Goal: Check status: Check status

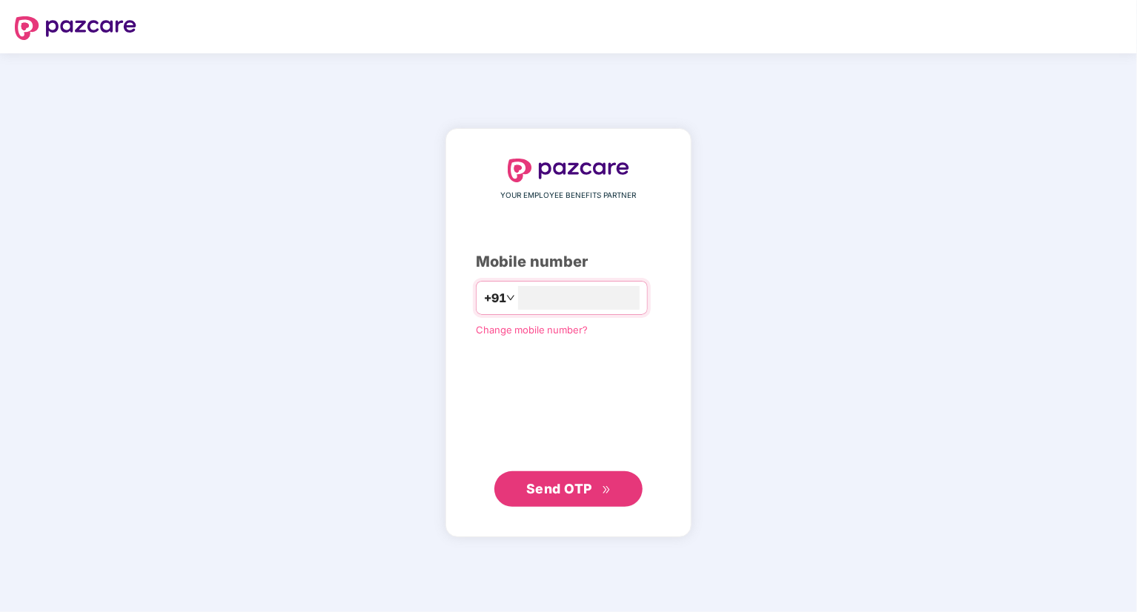
type input "**********"
click at [572, 482] on span "Send OTP" at bounding box center [559, 489] width 66 height 16
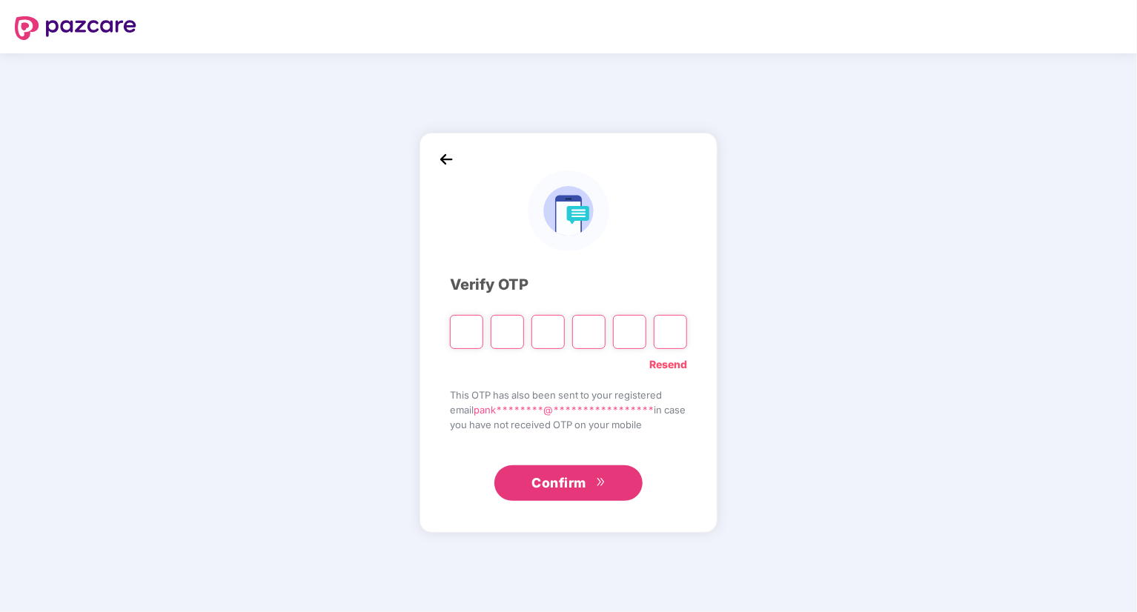
type input "*"
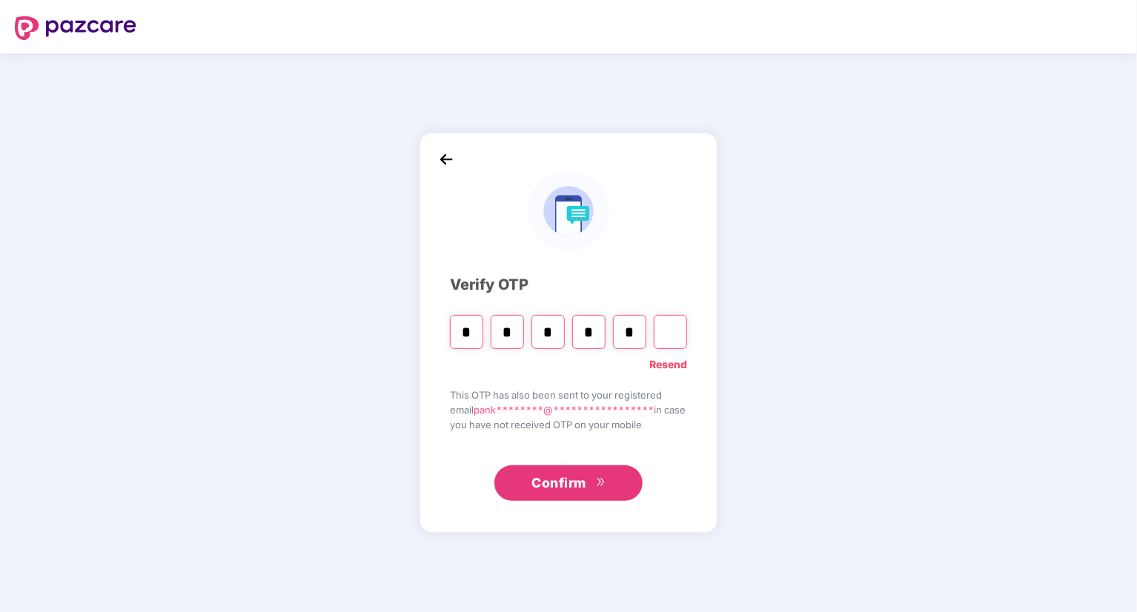
type input "*"
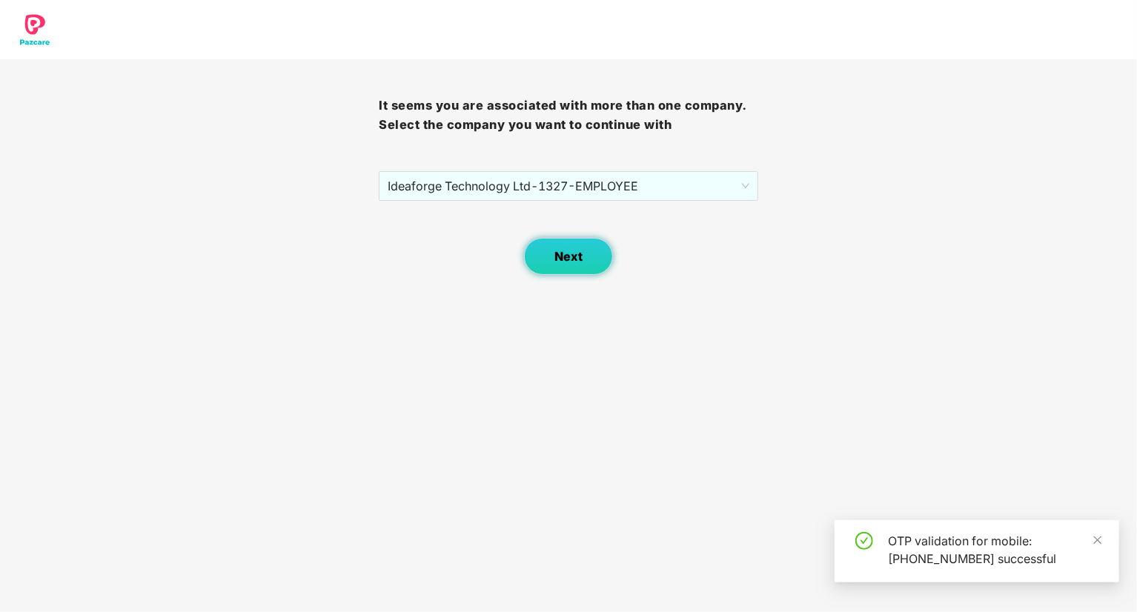
click at [564, 268] on button "Next" at bounding box center [568, 256] width 89 height 37
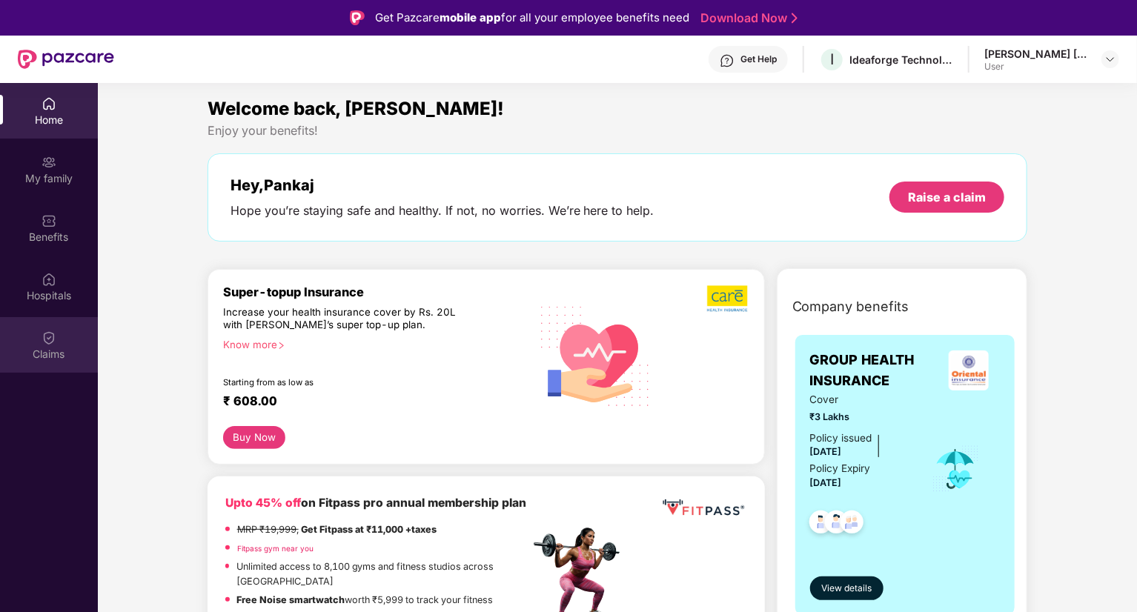
click at [50, 342] on img at bounding box center [49, 338] width 15 height 15
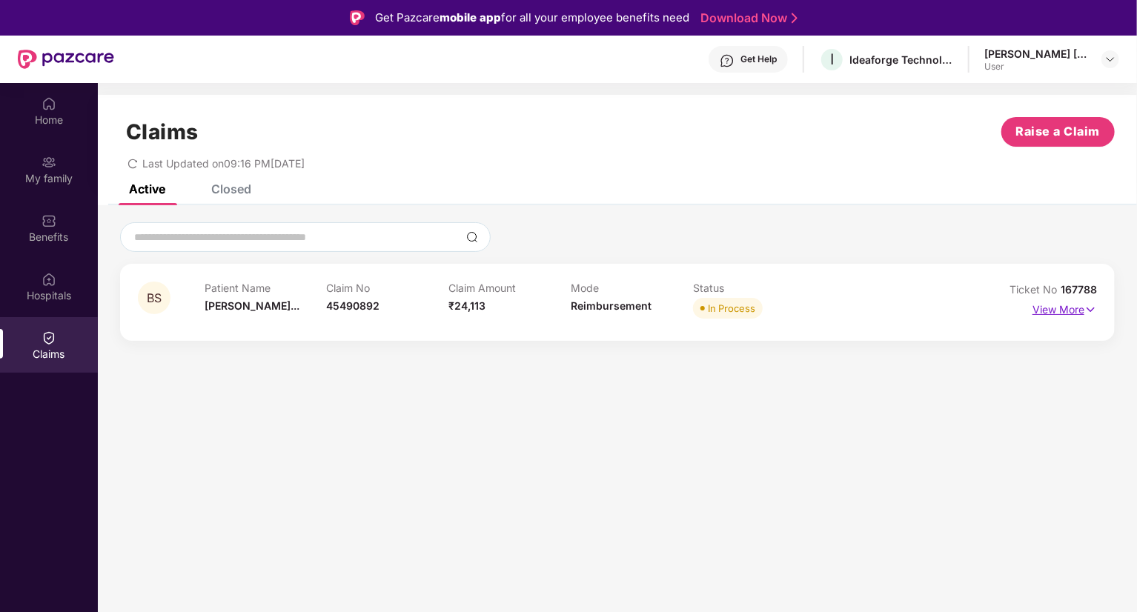
click at [1051, 305] on p "View More" at bounding box center [1064, 308] width 64 height 20
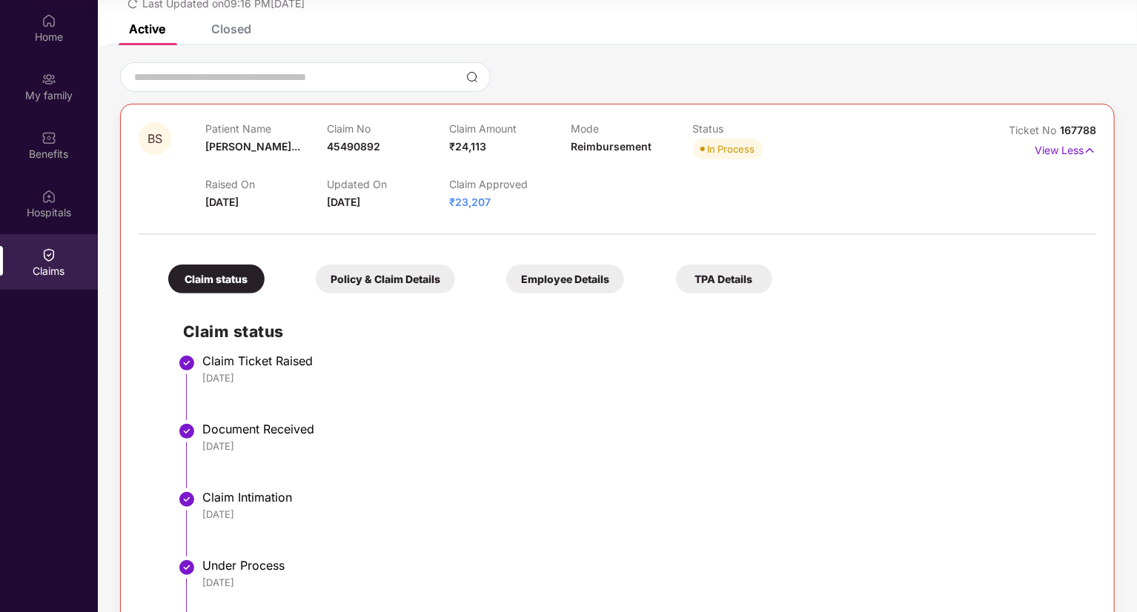
scroll to position [76, 0]
click at [381, 282] on div "Policy & Claim Details" at bounding box center [385, 279] width 139 height 29
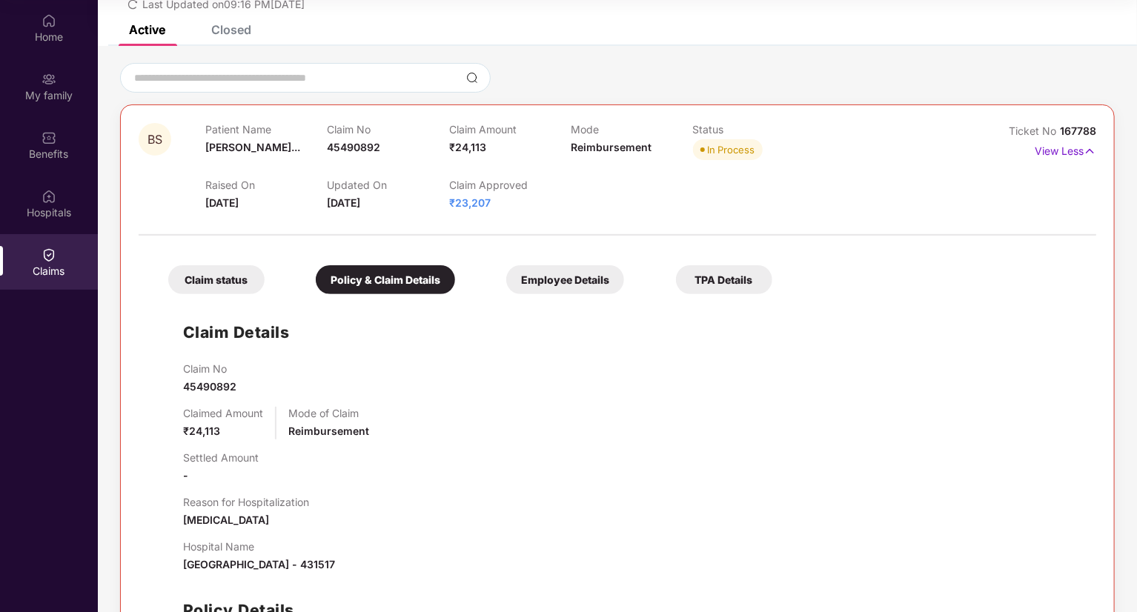
scroll to position [227, 0]
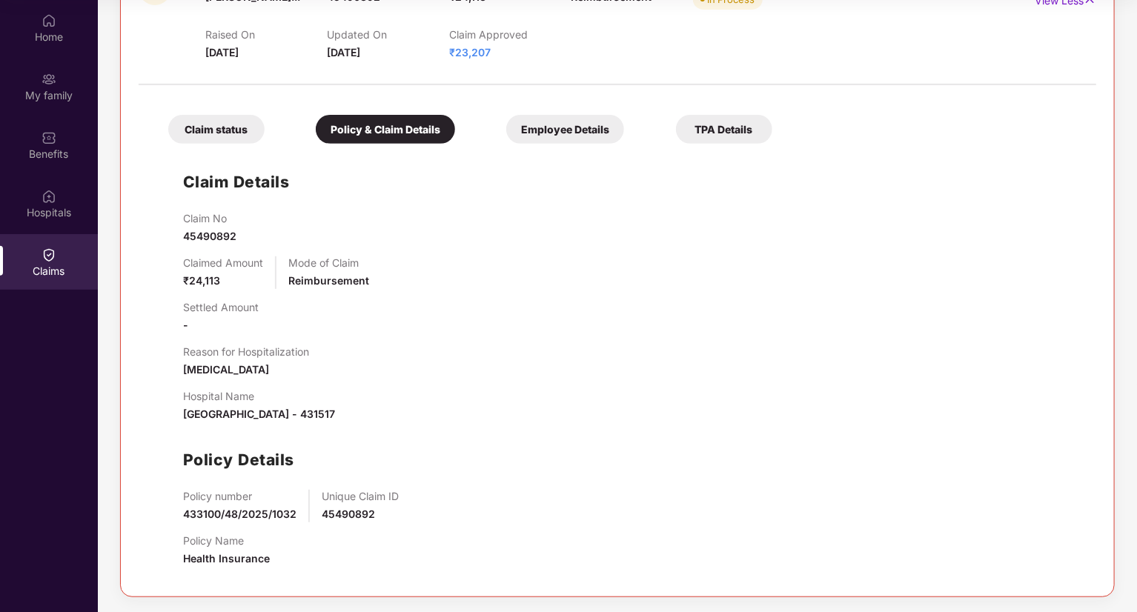
click at [555, 130] on div "Employee Details" at bounding box center [565, 129] width 118 height 29
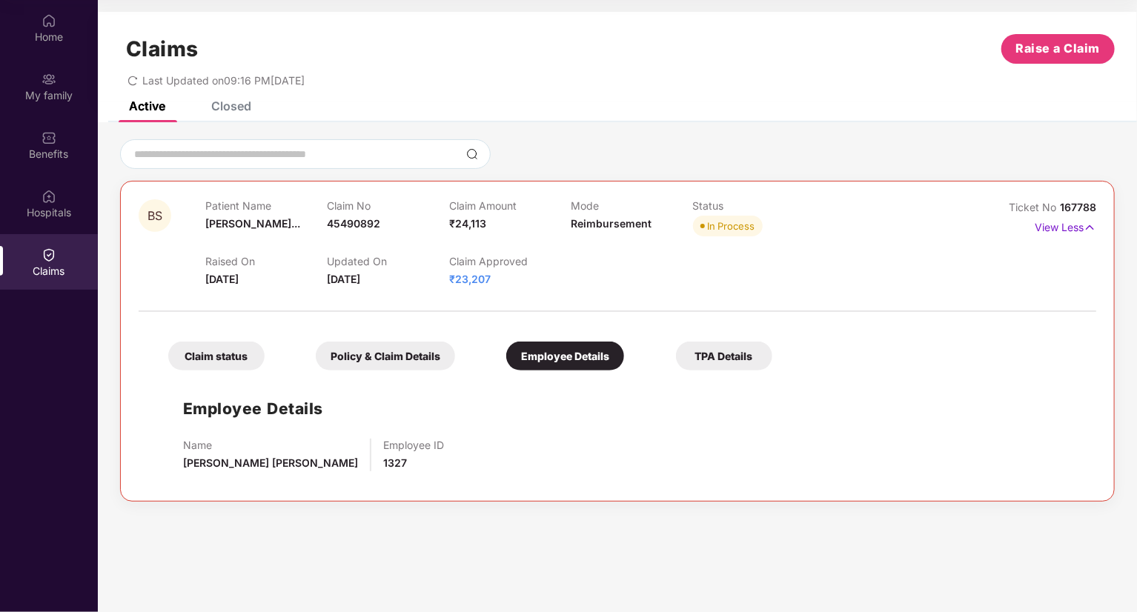
click at [699, 361] on div "TPA Details" at bounding box center [724, 356] width 96 height 29
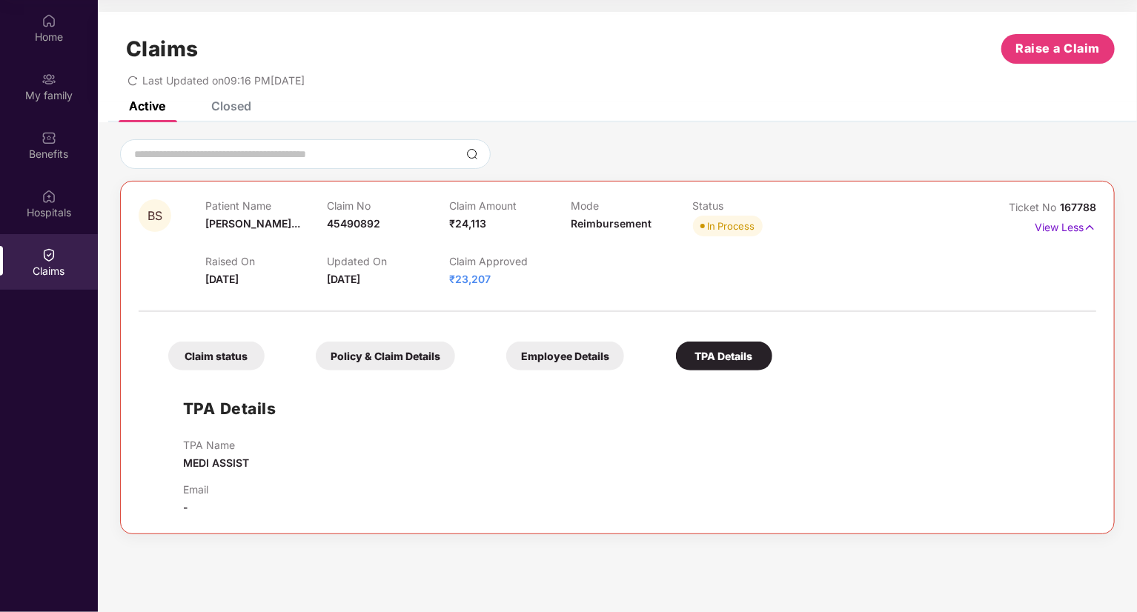
click at [370, 358] on div "Policy & Claim Details" at bounding box center [385, 356] width 139 height 29
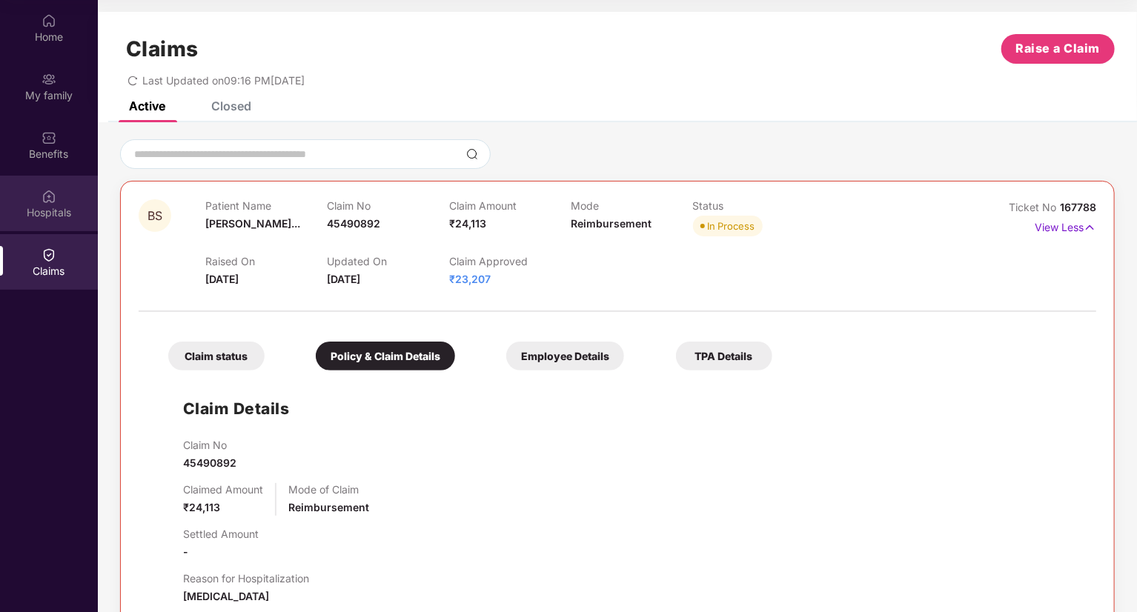
click at [52, 207] on div "Hospitals" at bounding box center [49, 212] width 98 height 15
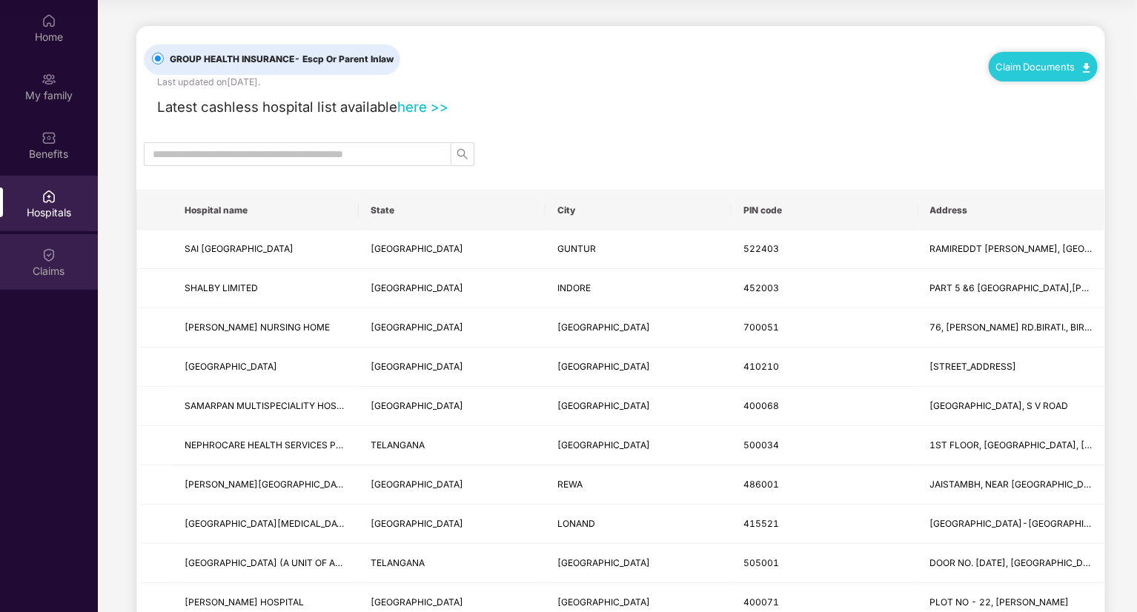
click at [53, 259] on img at bounding box center [49, 255] width 15 height 15
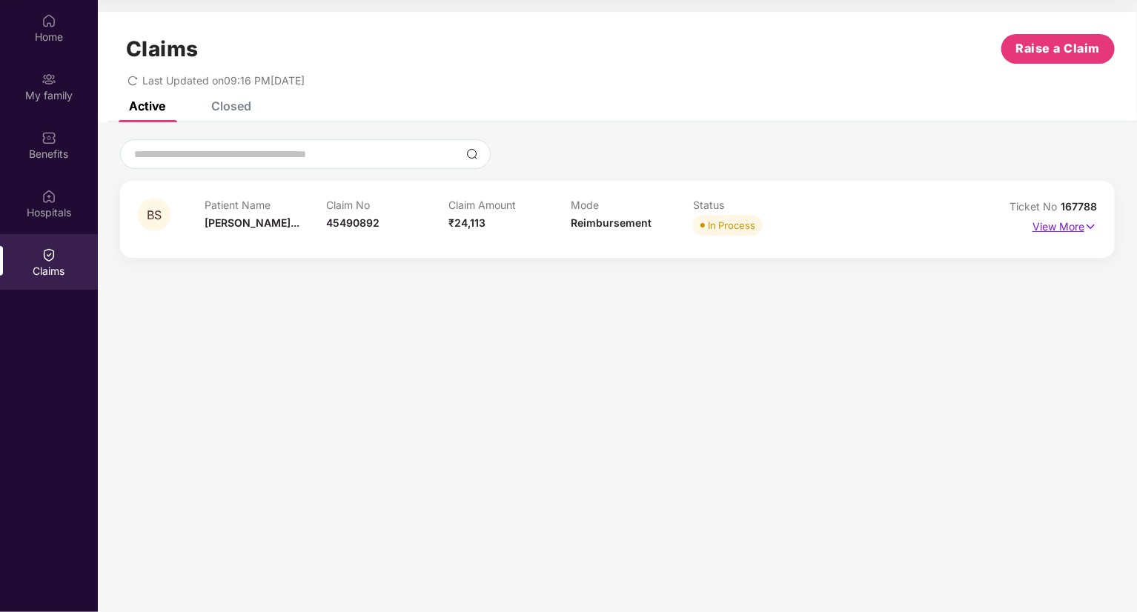
click at [1058, 228] on p "View More" at bounding box center [1064, 225] width 64 height 20
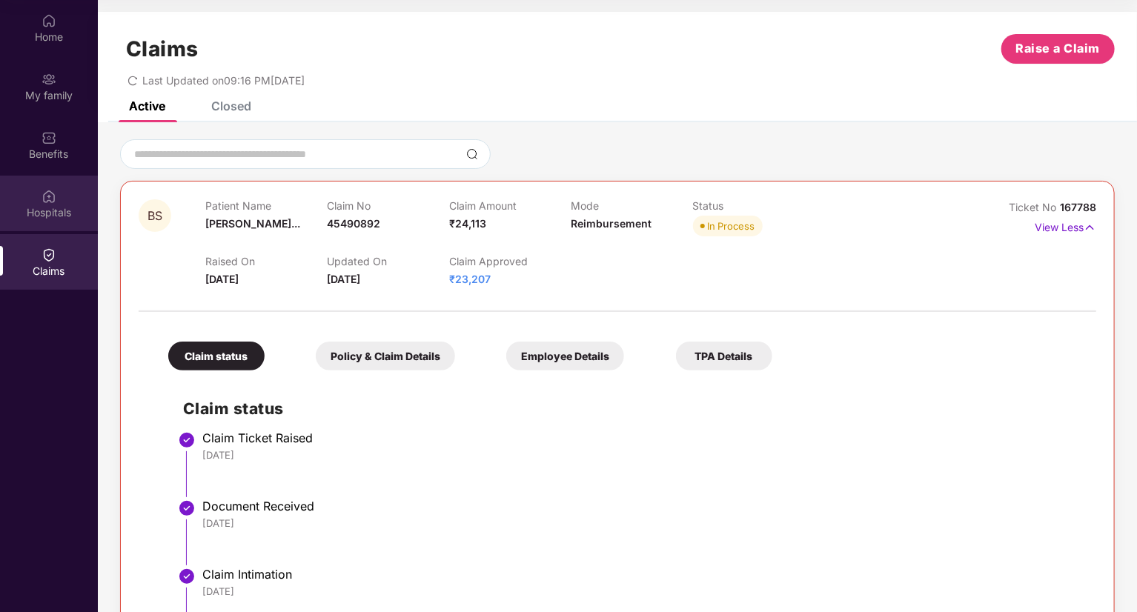
click at [48, 206] on div "Hospitals" at bounding box center [49, 212] width 98 height 15
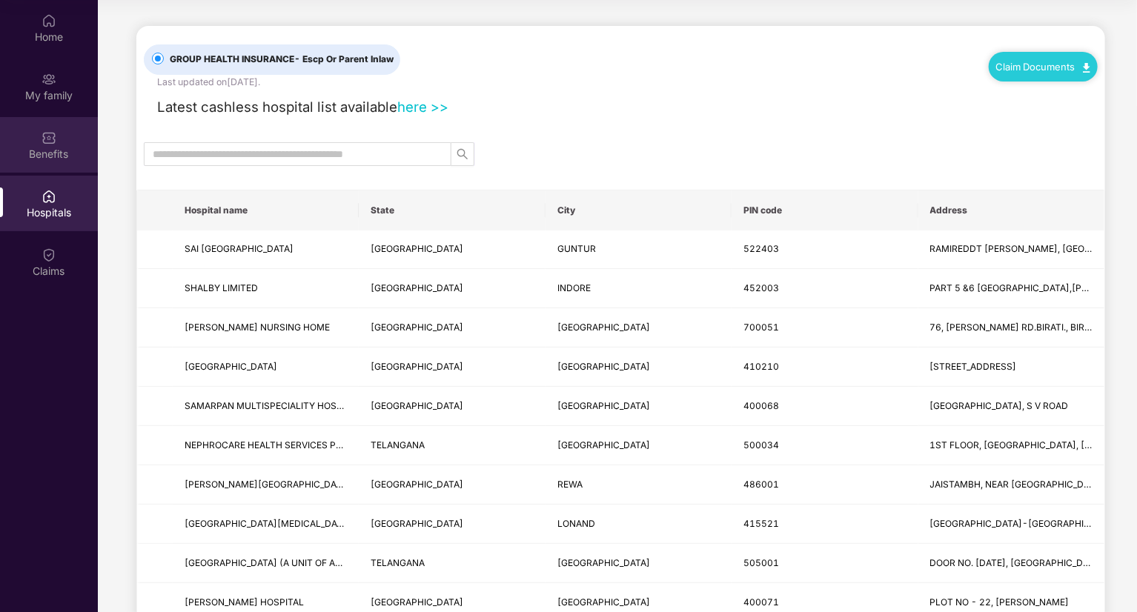
click at [62, 138] on div "Benefits" at bounding box center [49, 145] width 98 height 56
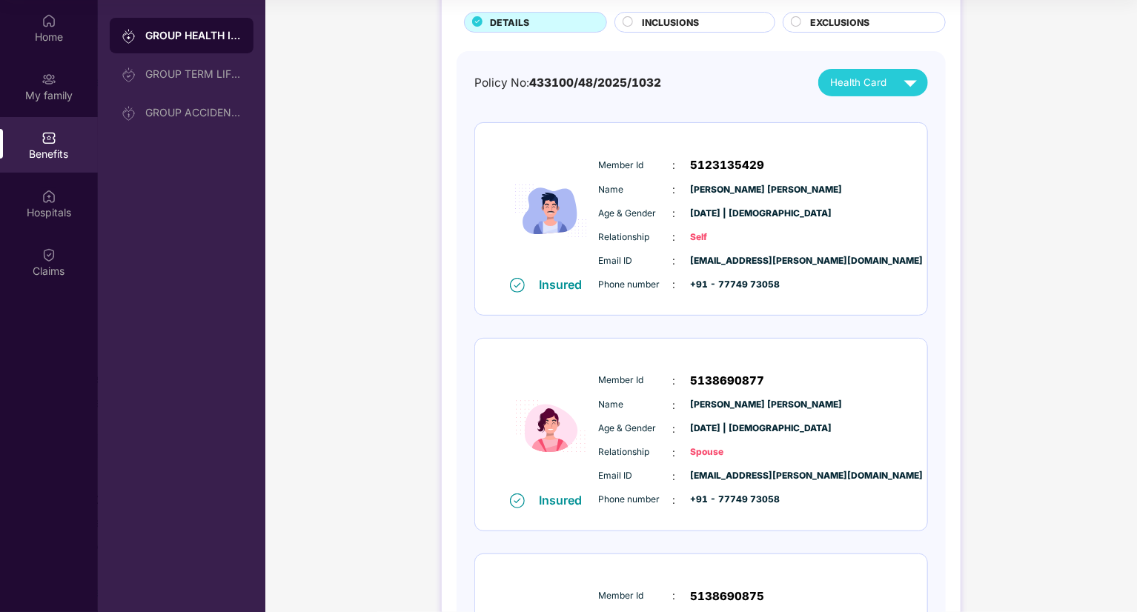
scroll to position [95, 0]
click at [167, 114] on div "GROUP ACCIDENTAL INSURANCE" at bounding box center [193, 113] width 96 height 12
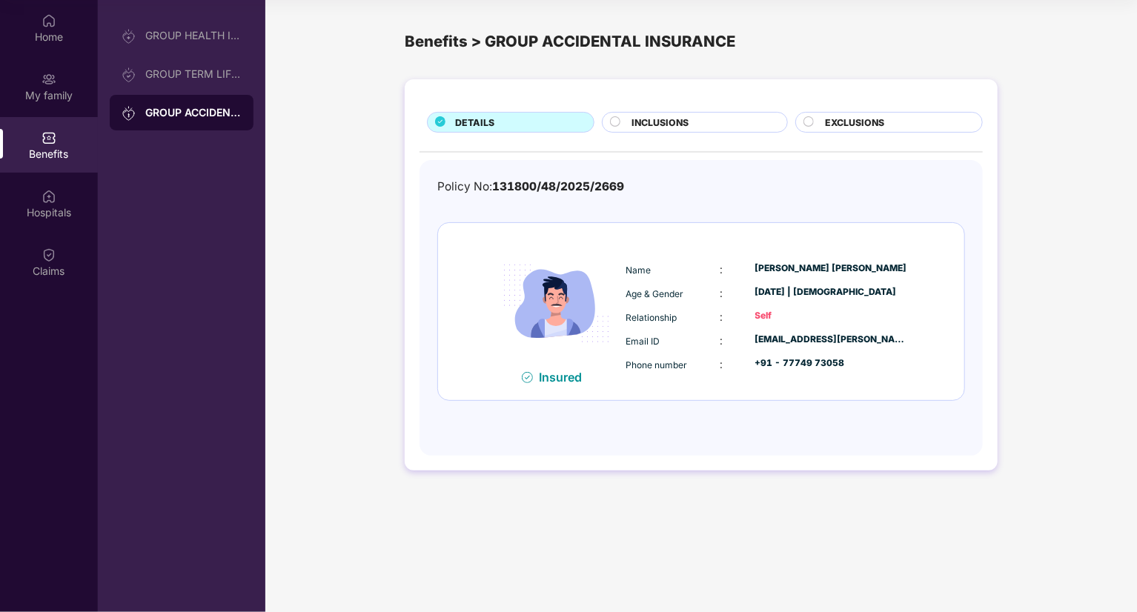
click at [632, 119] on span "INCLUSIONS" at bounding box center [659, 123] width 57 height 14
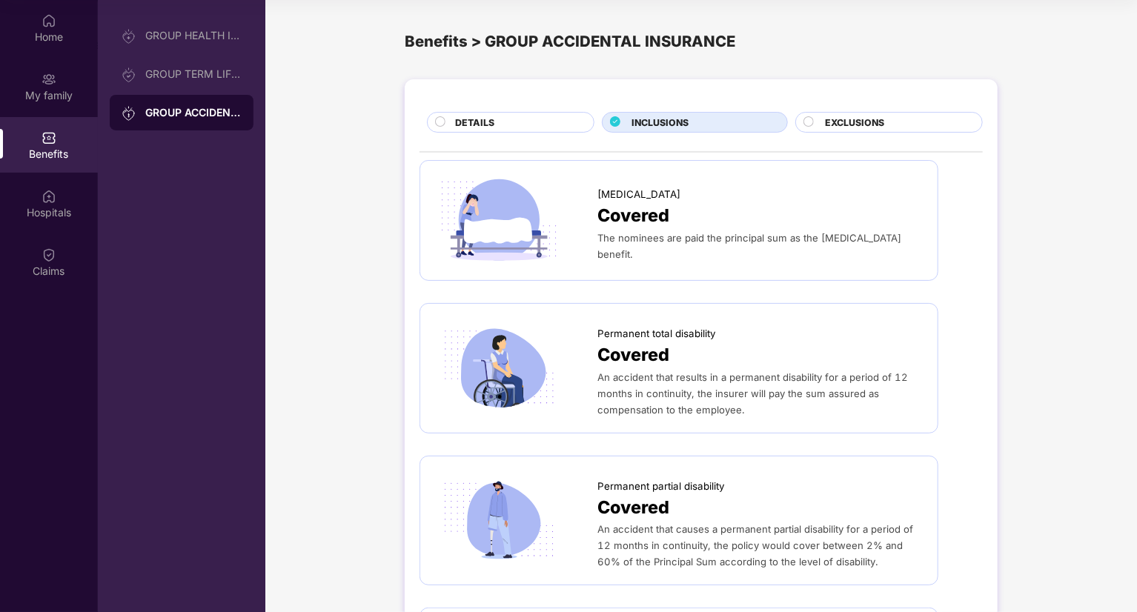
click at [873, 122] on span "EXCLUSIONS" at bounding box center [854, 123] width 59 height 14
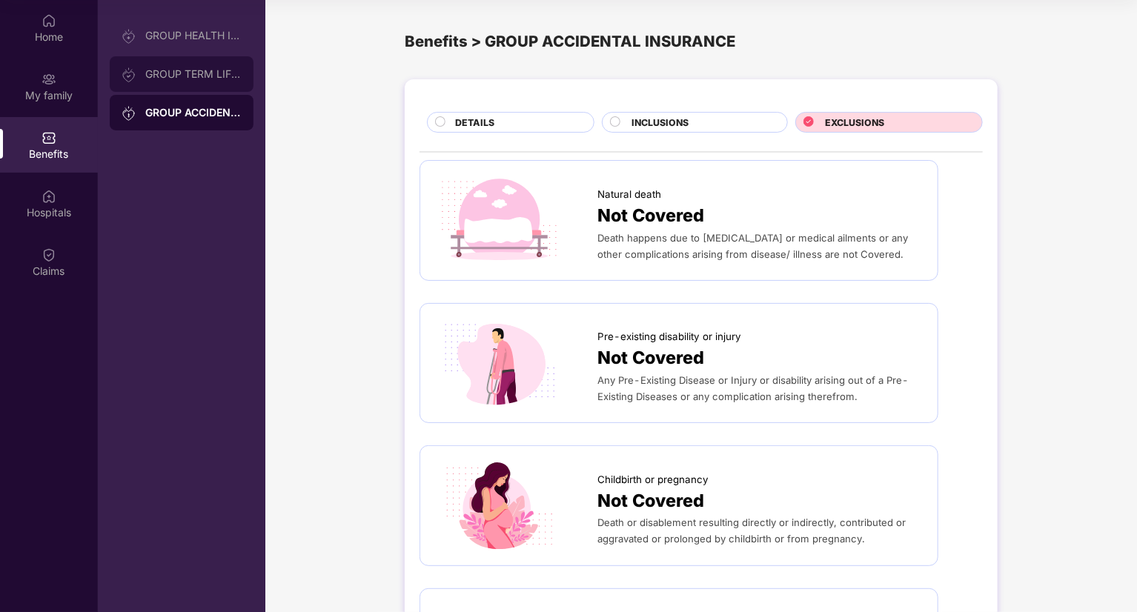
click at [207, 84] on div "GROUP TERM LIFE INSURANCE" at bounding box center [182, 74] width 144 height 36
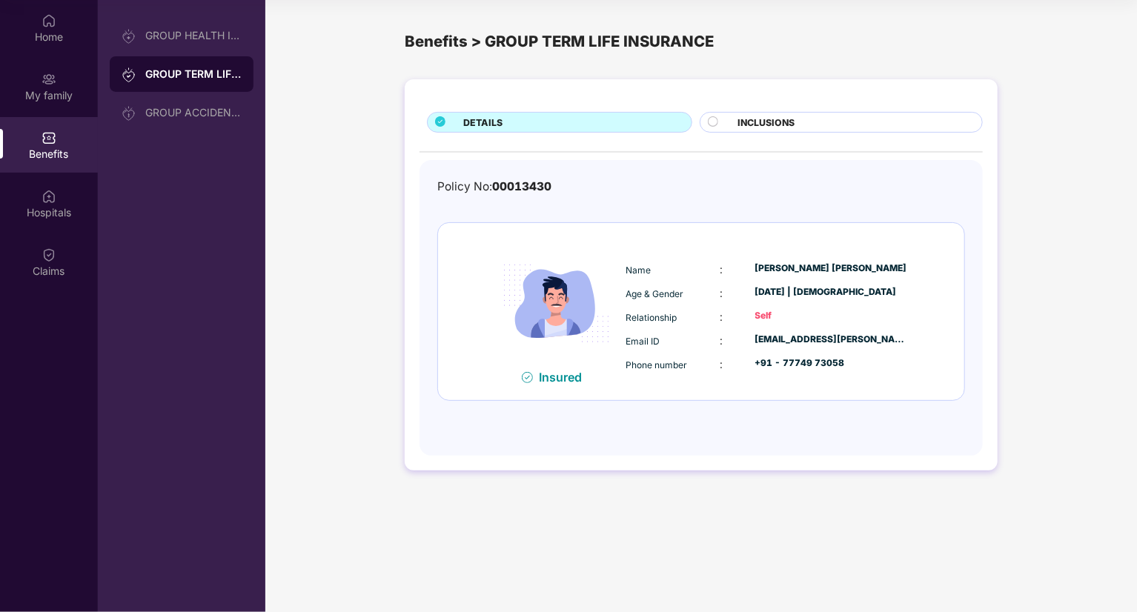
click at [820, 119] on div "INCLUSIONS" at bounding box center [852, 124] width 245 height 16
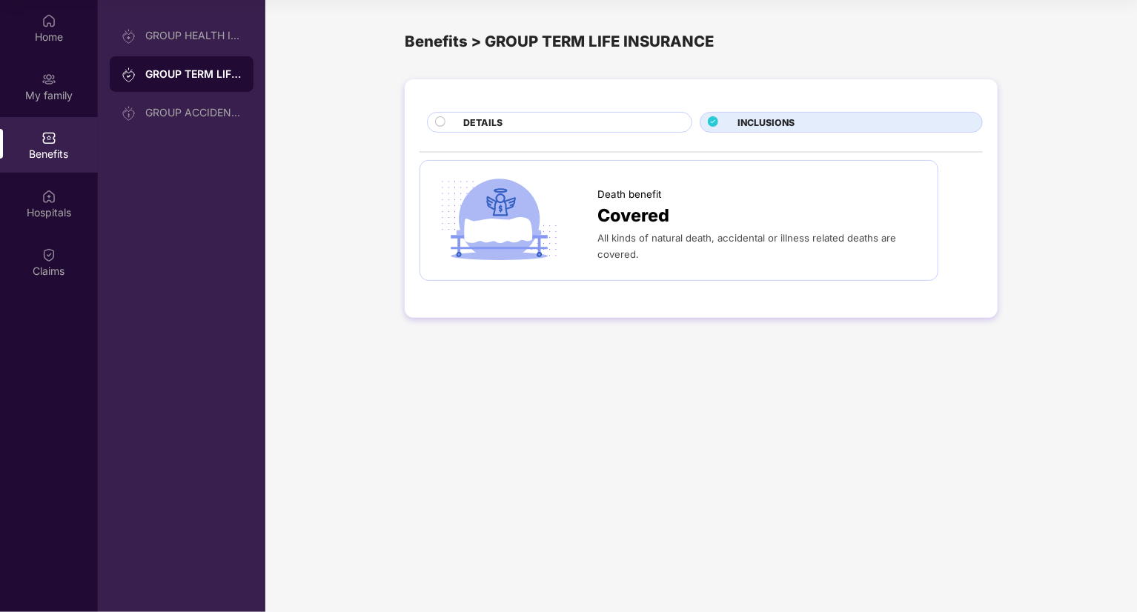
click at [627, 120] on div "DETAILS" at bounding box center [570, 124] width 228 height 16
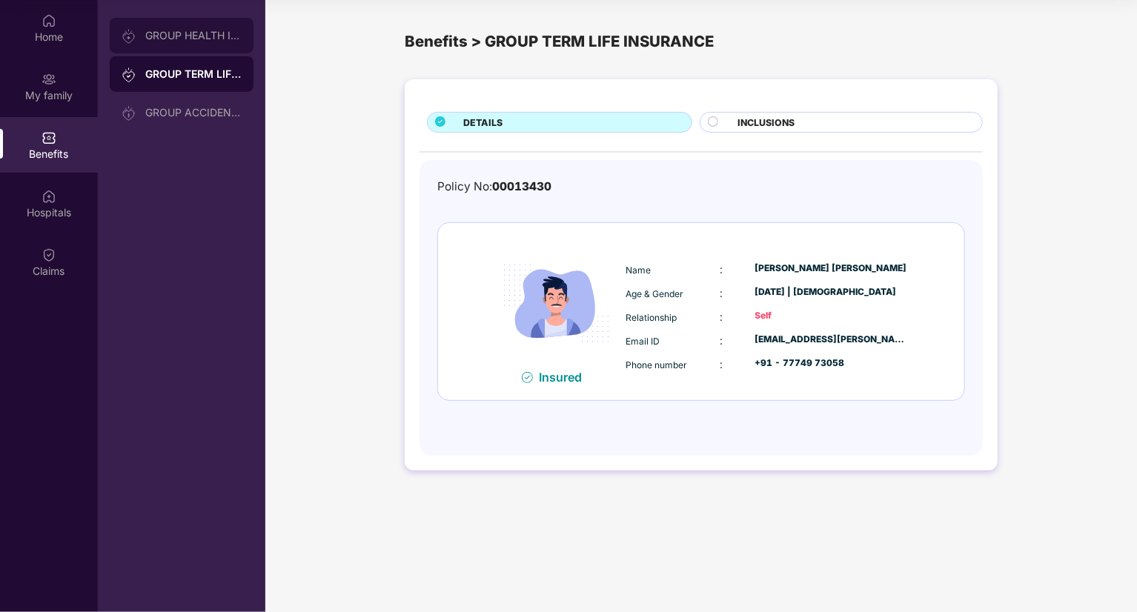
click at [190, 45] on div "GROUP HEALTH INSURANCE" at bounding box center [182, 36] width 144 height 36
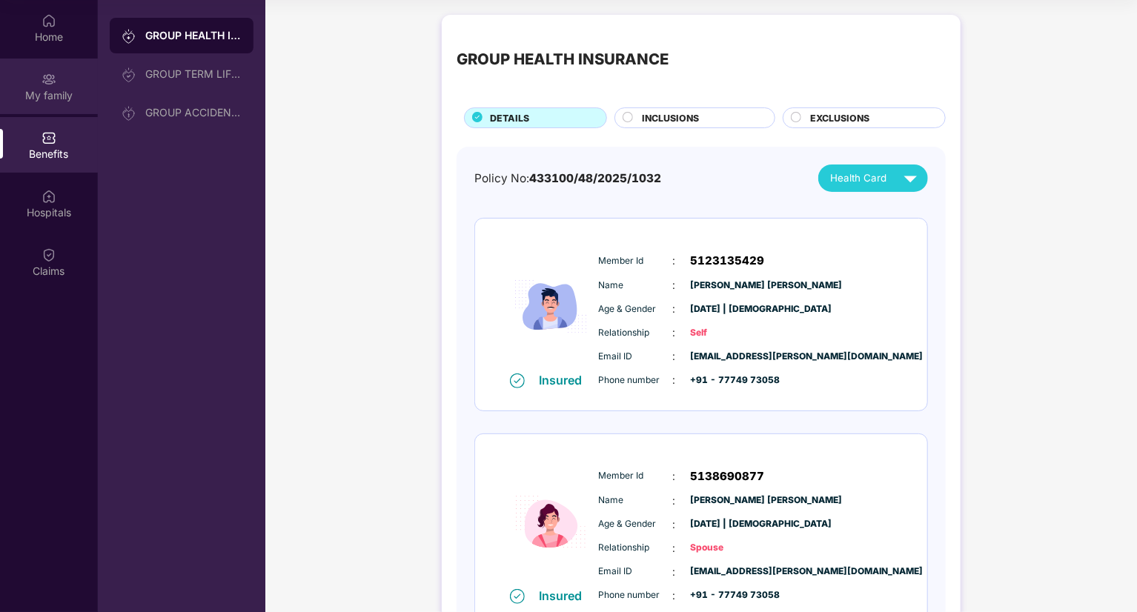
click at [44, 79] on img at bounding box center [49, 79] width 15 height 15
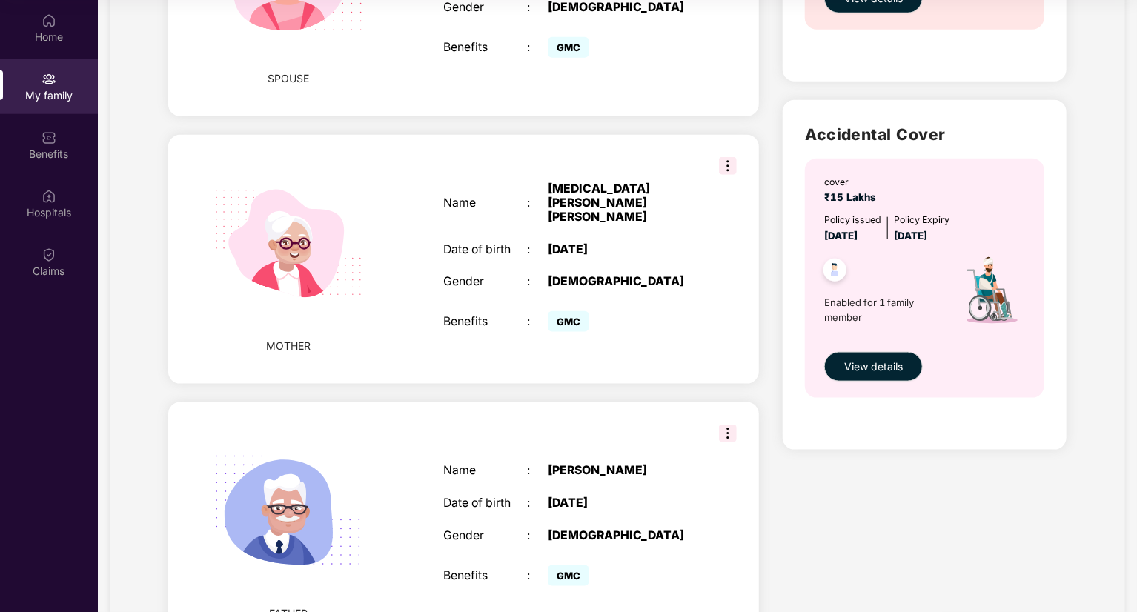
scroll to position [827, 0]
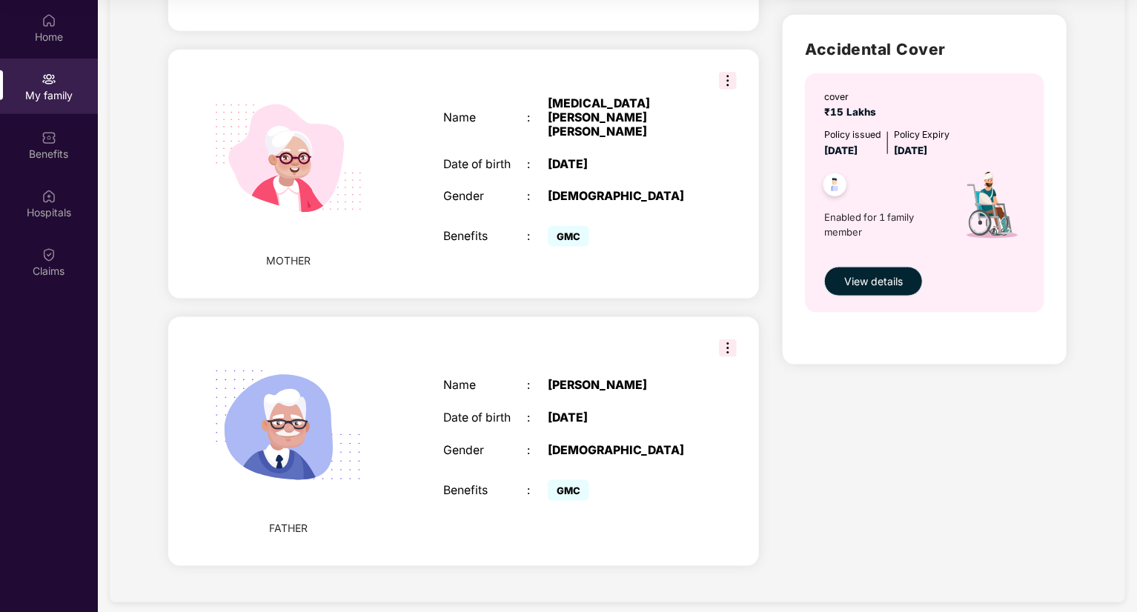
click at [877, 285] on span "View details" at bounding box center [873, 281] width 59 height 16
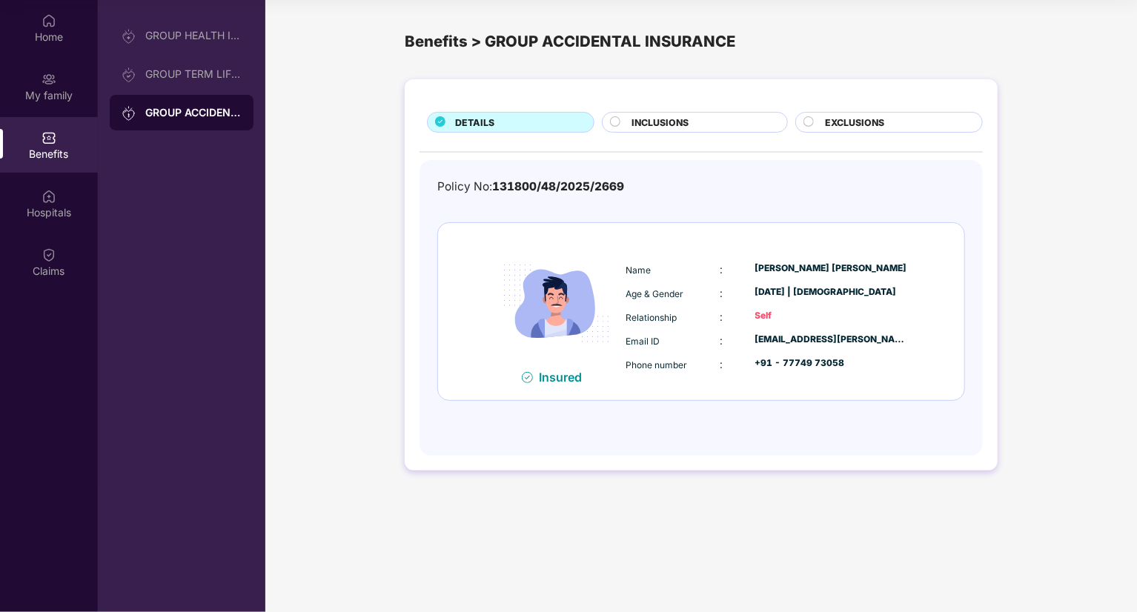
click at [48, 151] on div "Benefits" at bounding box center [49, 154] width 98 height 15
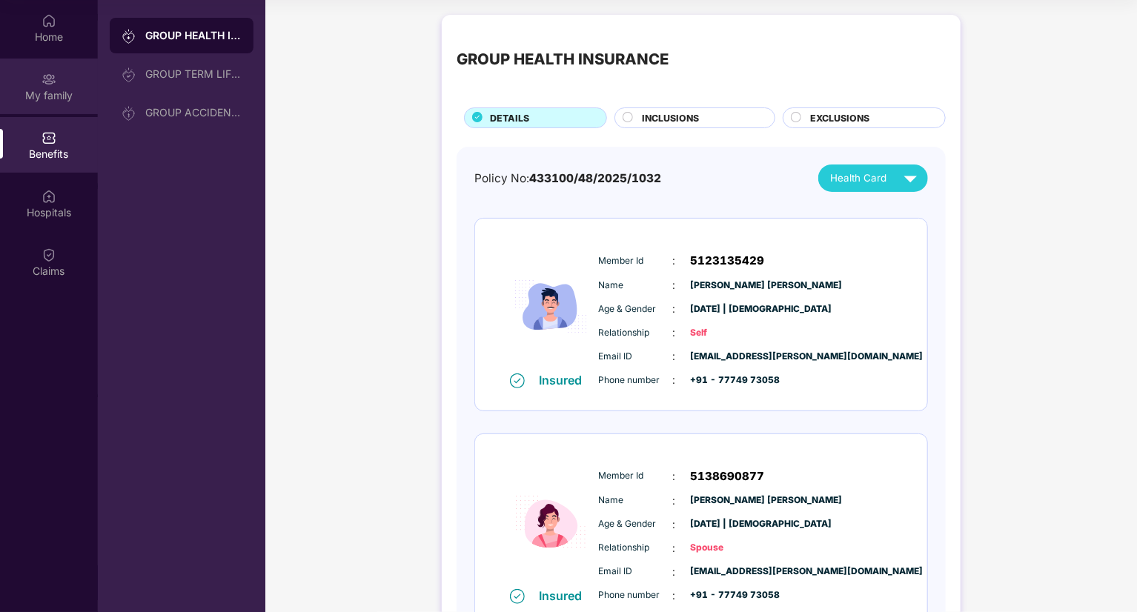
click at [47, 96] on div "My family" at bounding box center [49, 95] width 98 height 15
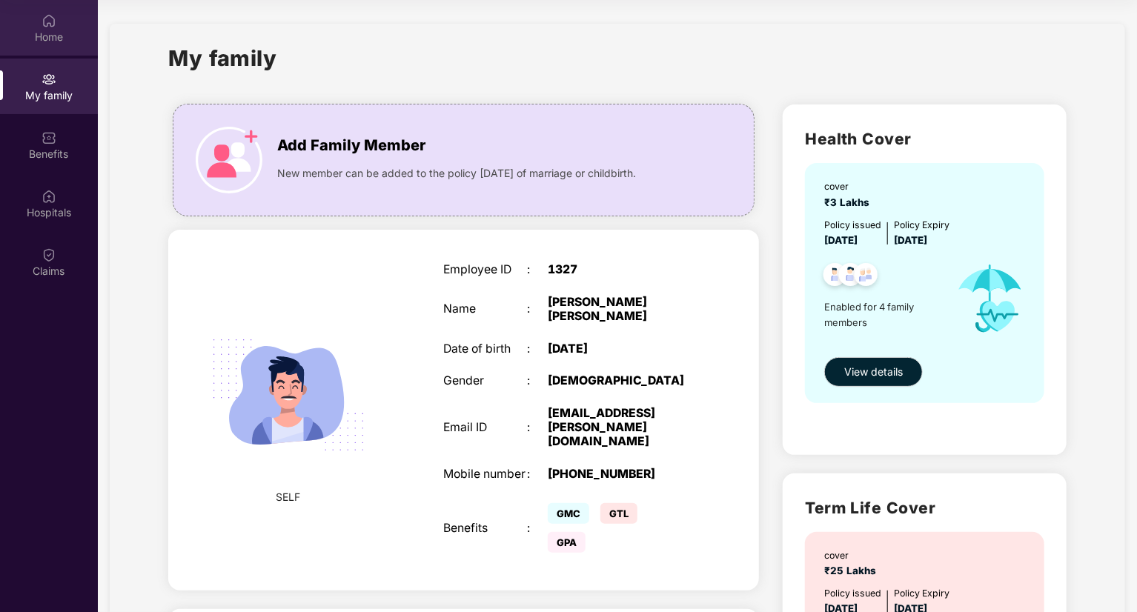
click at [59, 42] on div "Home" at bounding box center [49, 37] width 98 height 15
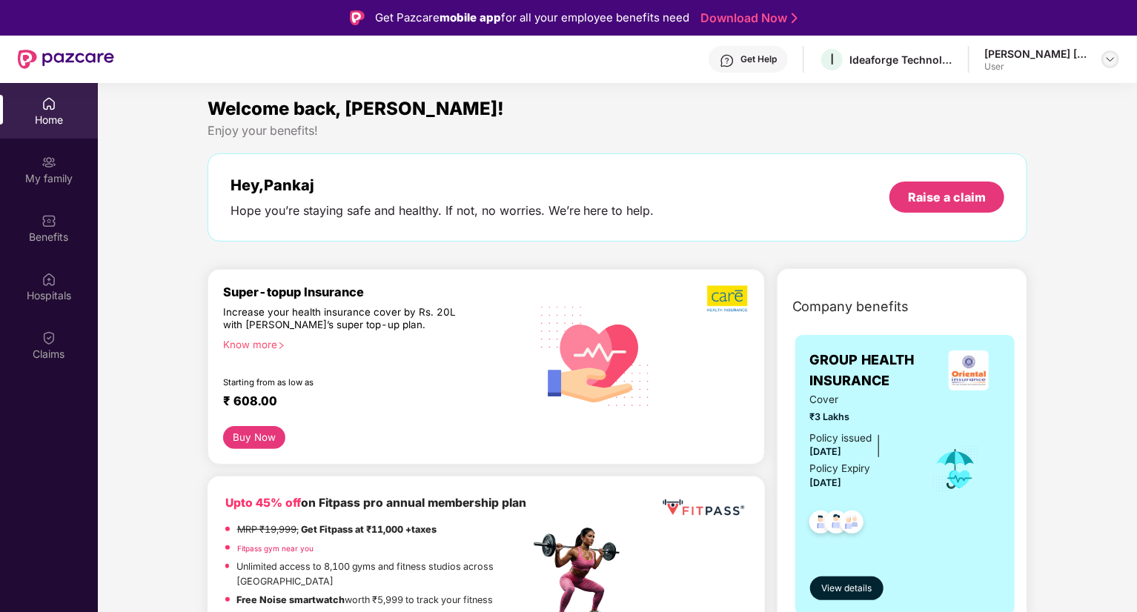
click at [1109, 62] on img at bounding box center [1110, 59] width 12 height 12
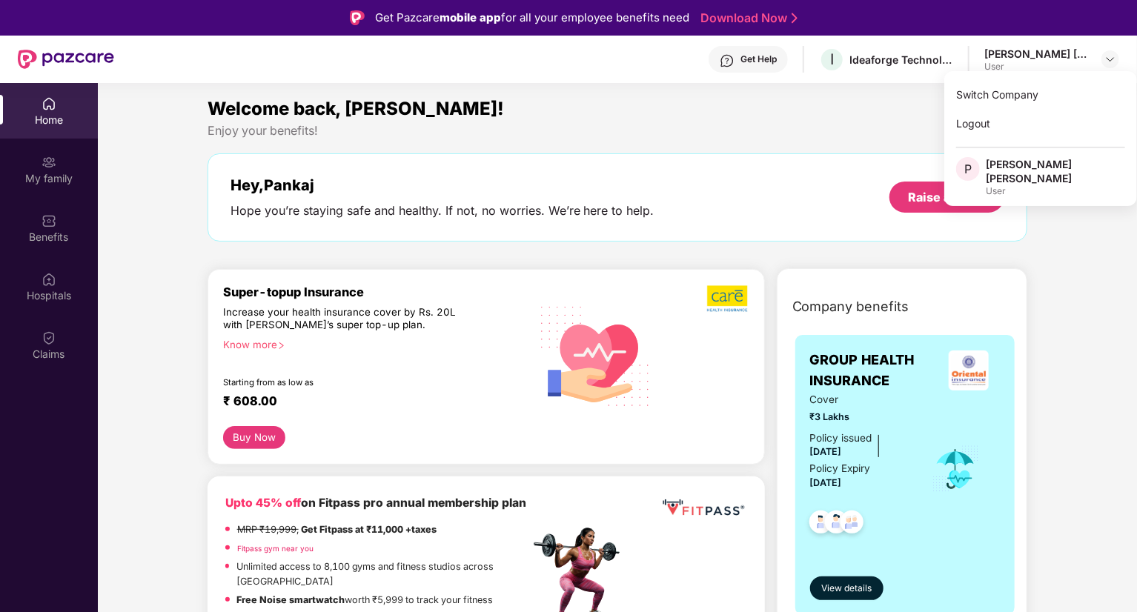
click at [826, 116] on div "Welcome back, [PERSON_NAME]!" at bounding box center [618, 109] width 820 height 28
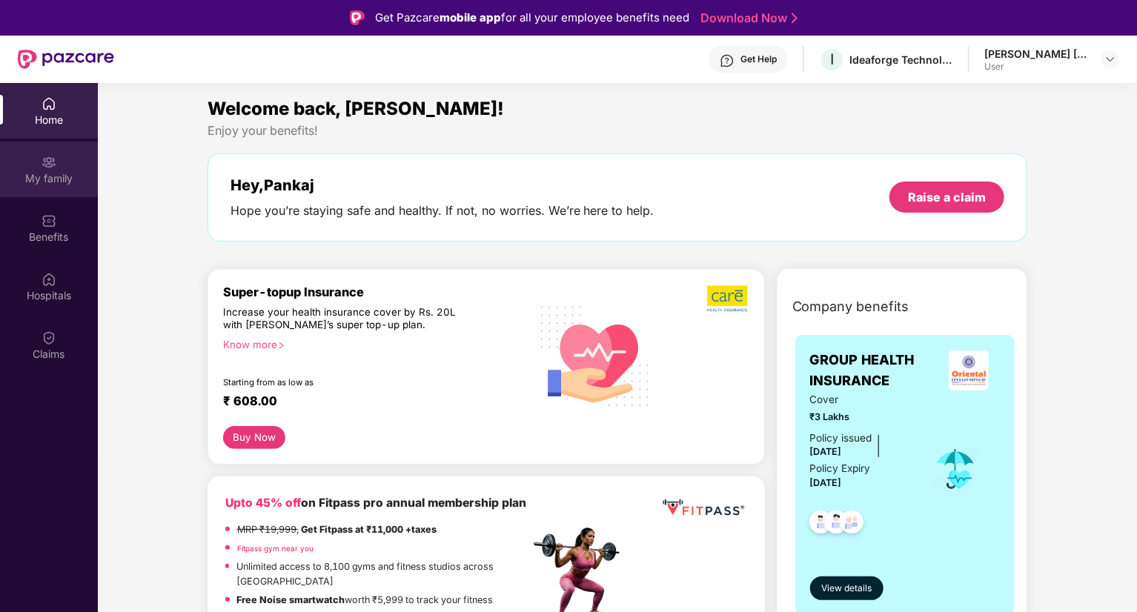
click at [43, 172] on div "My family" at bounding box center [49, 178] width 98 height 15
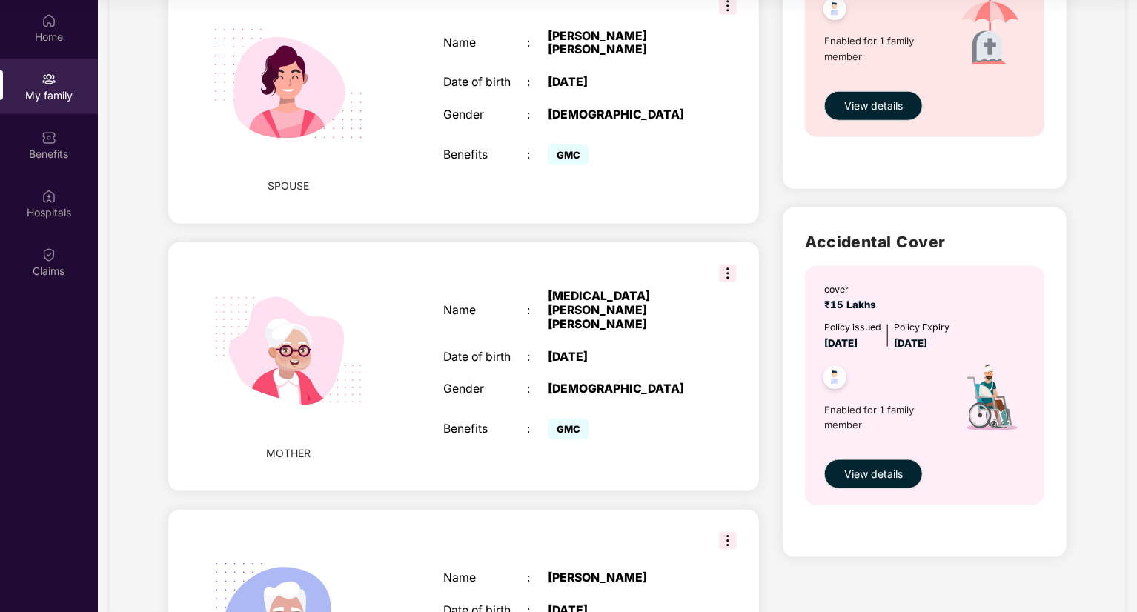
scroll to position [368, 0]
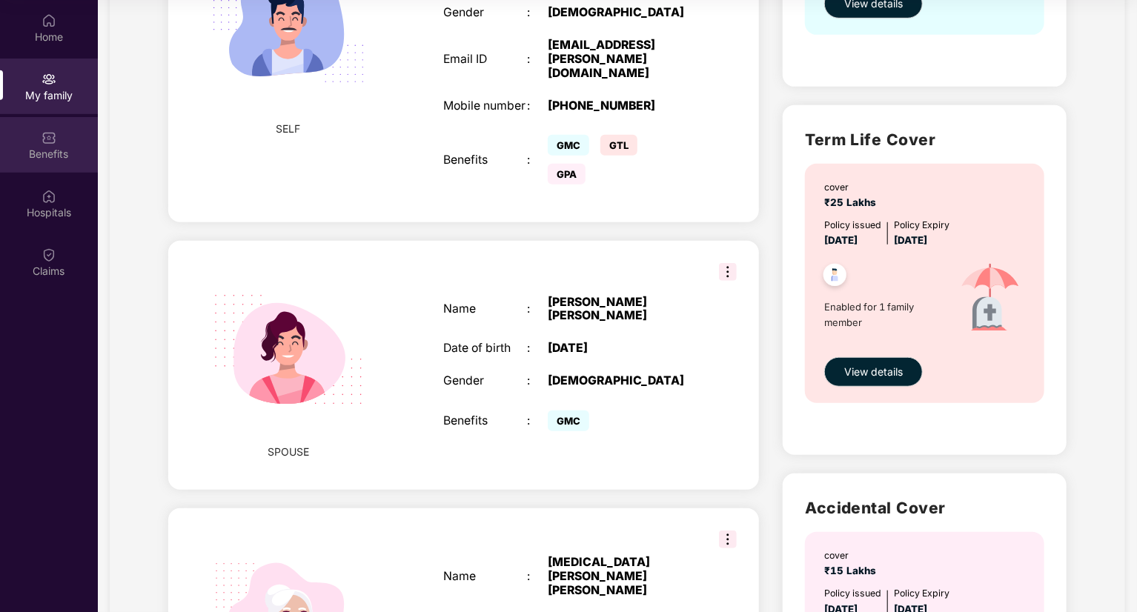
click at [59, 154] on div "Benefits" at bounding box center [49, 154] width 98 height 15
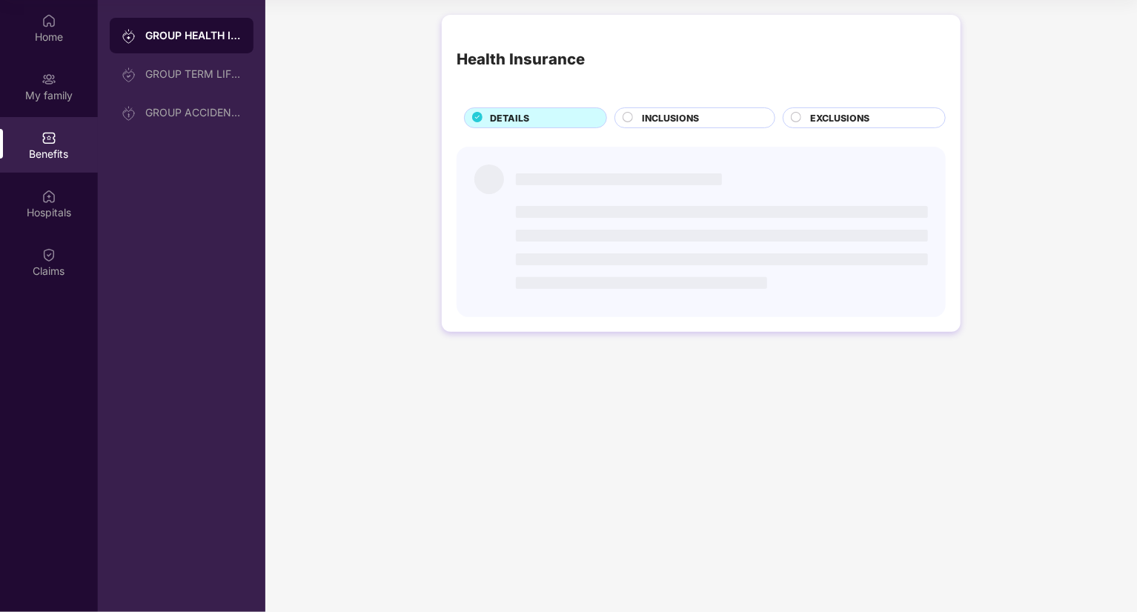
scroll to position [0, 0]
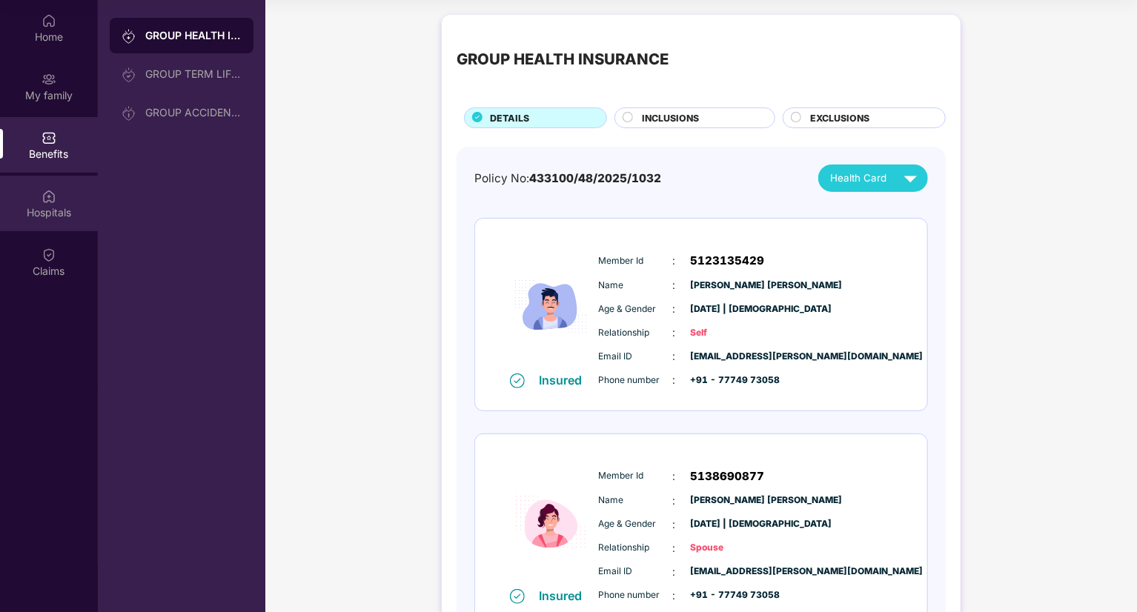
click at [57, 193] on div "Hospitals" at bounding box center [49, 204] width 98 height 56
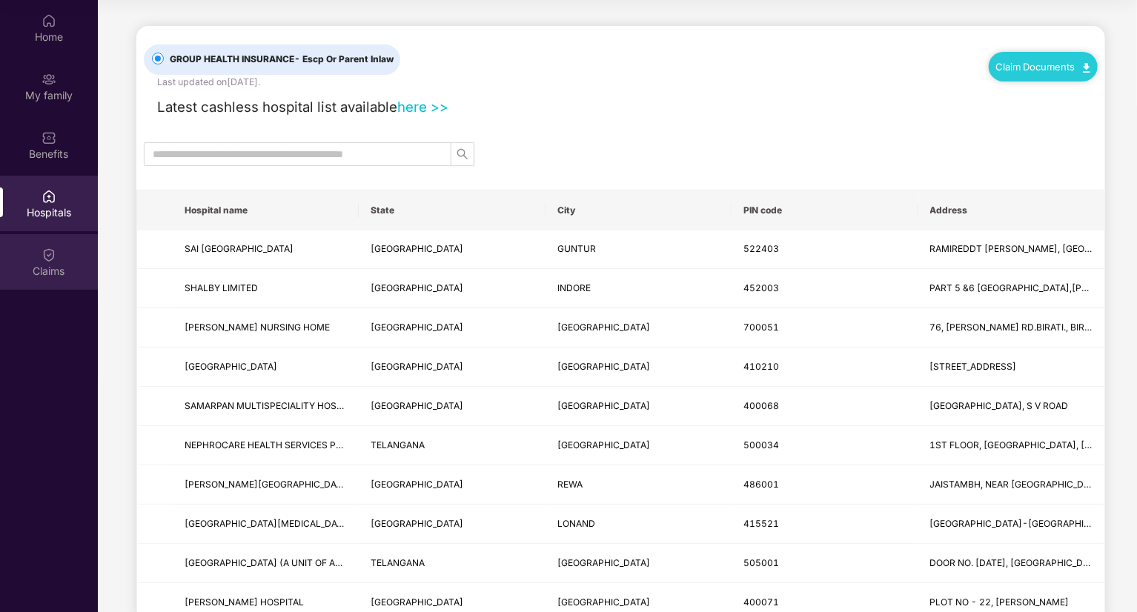
click at [47, 250] on img at bounding box center [49, 255] width 15 height 15
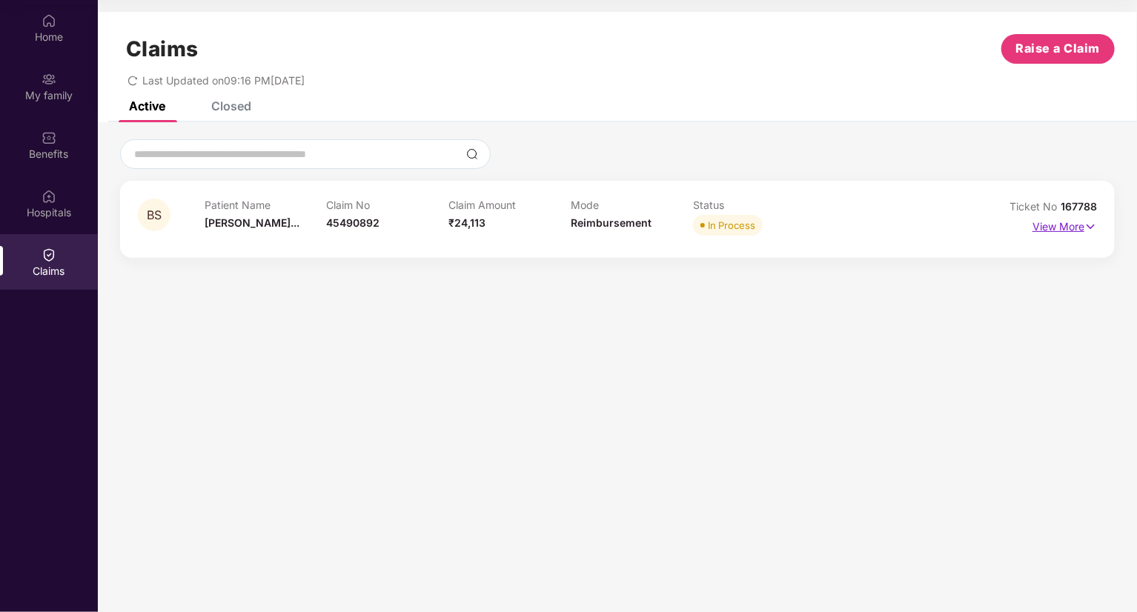
click at [1078, 230] on p "View More" at bounding box center [1064, 225] width 64 height 20
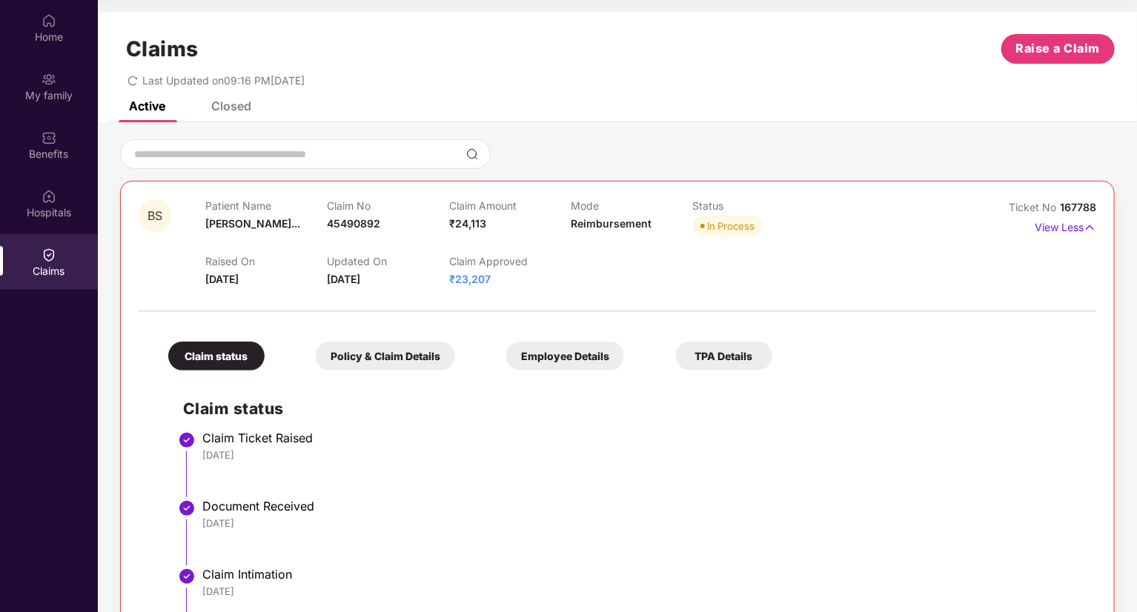
click at [219, 113] on div "Closed" at bounding box center [220, 106] width 62 height 33
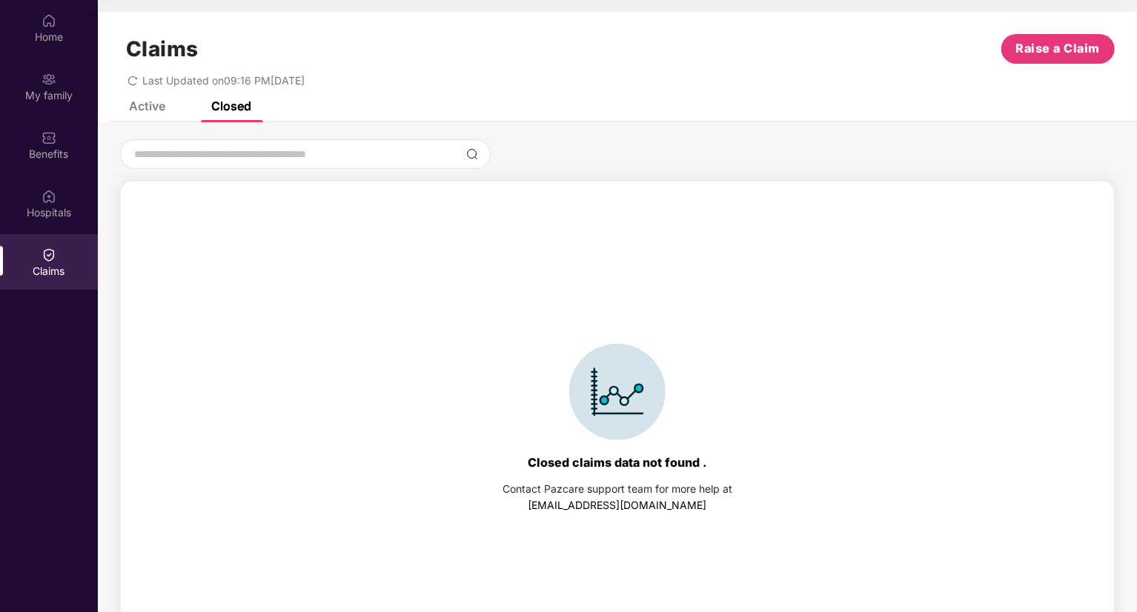
click at [147, 99] on div "Claims Raise a Claim Last Updated on 09:16 PM[DATE]" at bounding box center [617, 57] width 1039 height 90
click at [153, 104] on div "Active" at bounding box center [147, 106] width 36 height 15
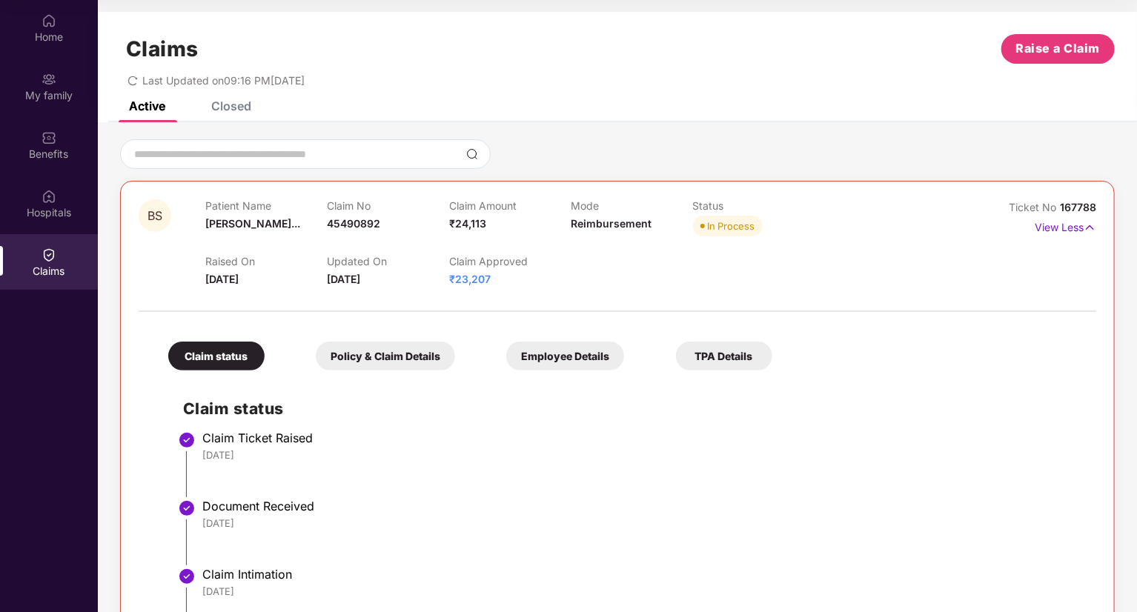
click at [379, 363] on div "Policy & Claim Details" at bounding box center [385, 356] width 139 height 29
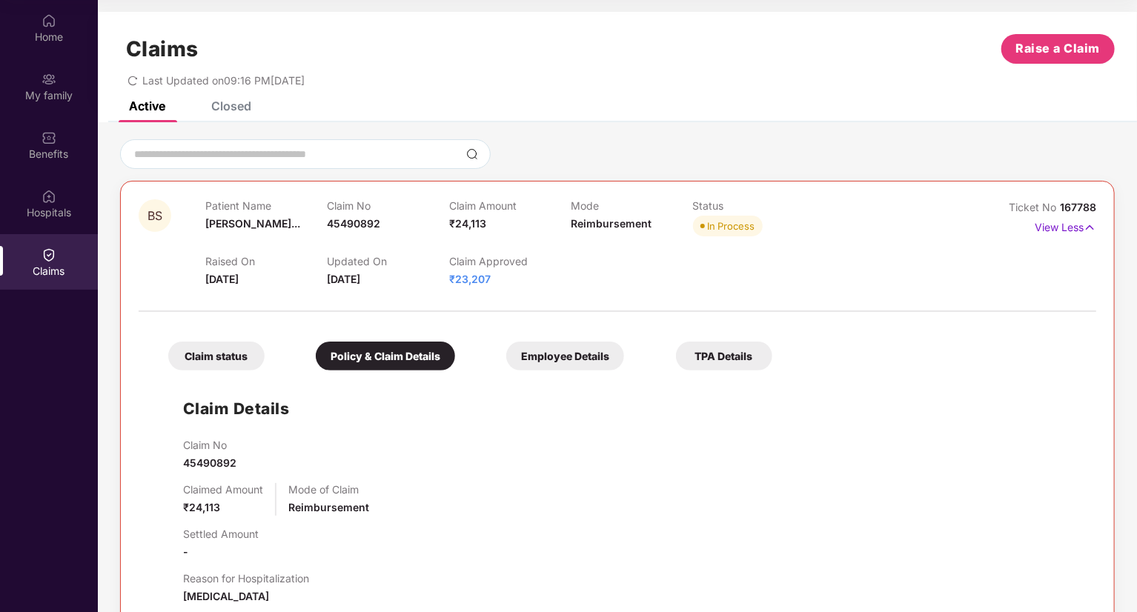
click at [581, 360] on div "Employee Details" at bounding box center [565, 356] width 118 height 29
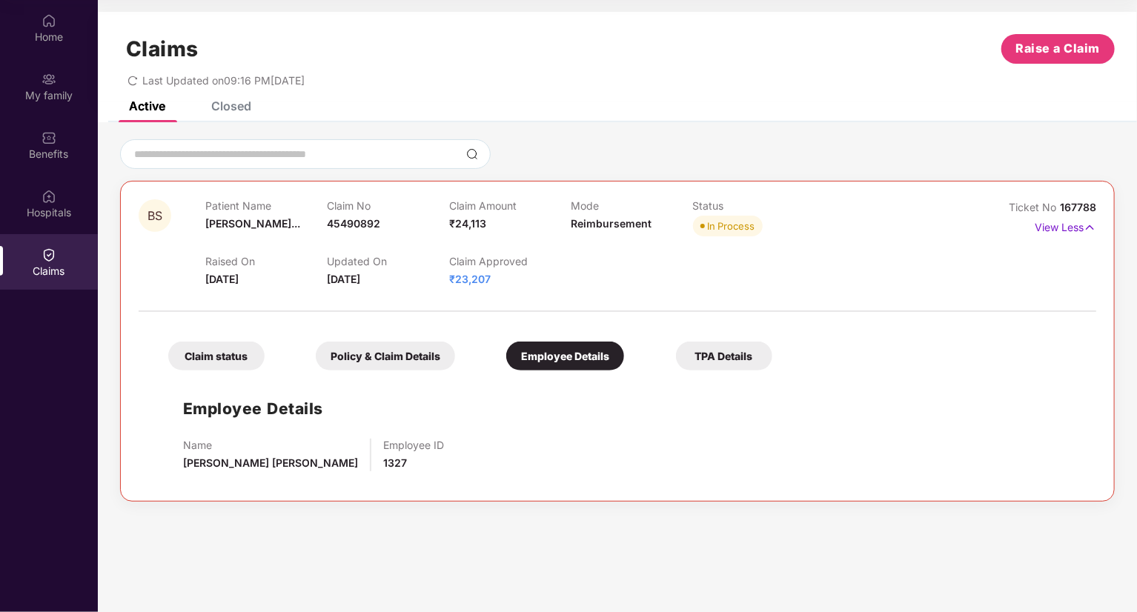
click at [700, 351] on div "TPA Details" at bounding box center [724, 356] width 96 height 29
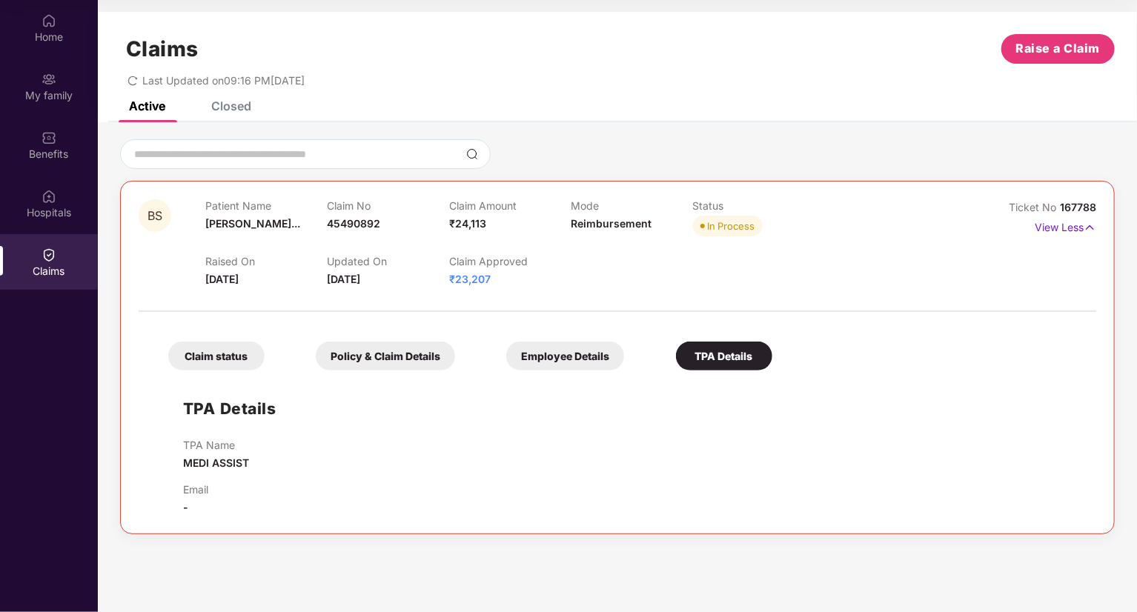
click at [356, 359] on div "Policy & Claim Details" at bounding box center [385, 356] width 139 height 29
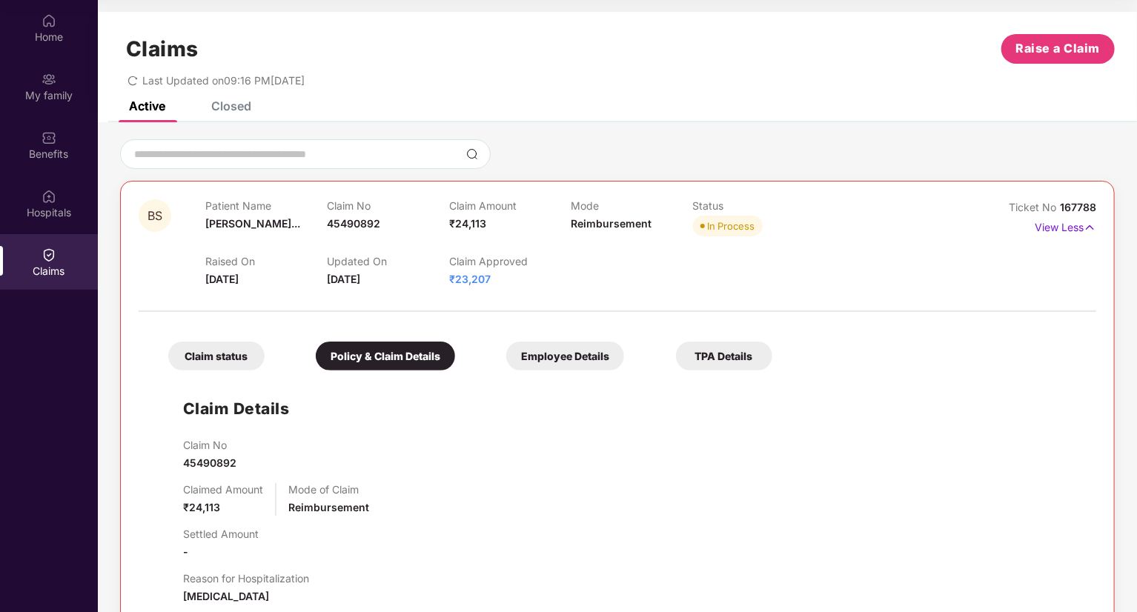
click at [244, 356] on div "Claim status" at bounding box center [216, 356] width 96 height 29
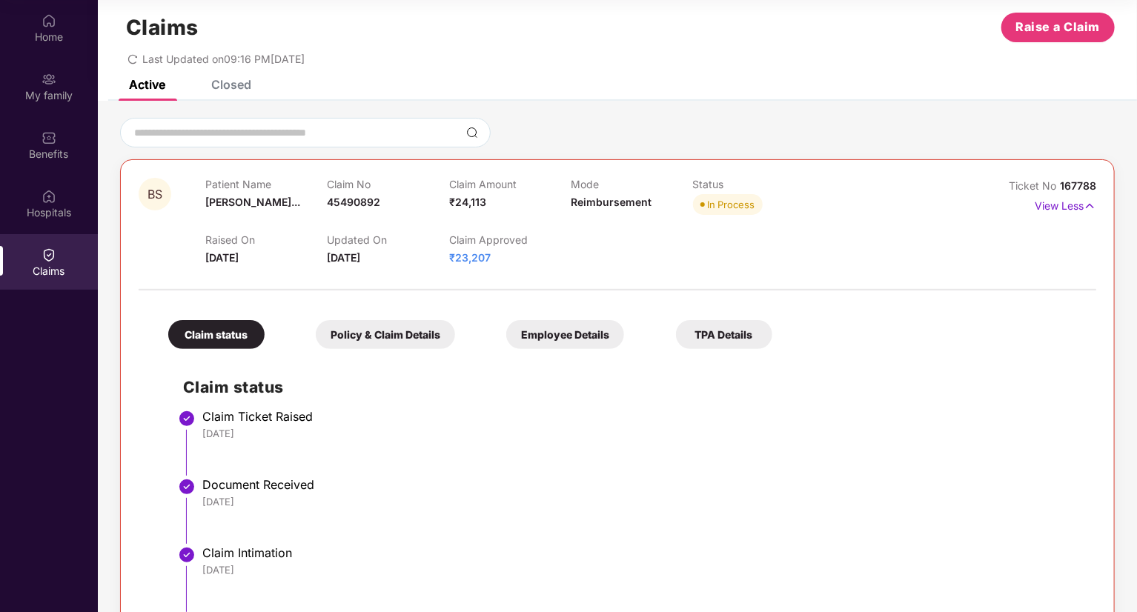
scroll to position [21, 0]
